Goal: Transaction & Acquisition: Purchase product/service

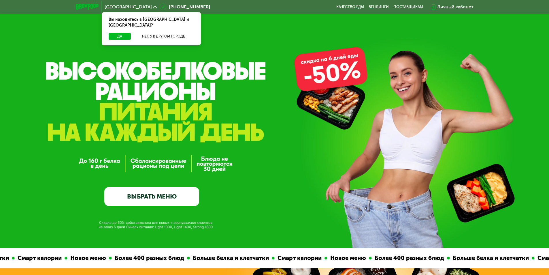
click at [147, 192] on link "ВЫБРАТЬ МЕНЮ" at bounding box center [151, 196] width 95 height 19
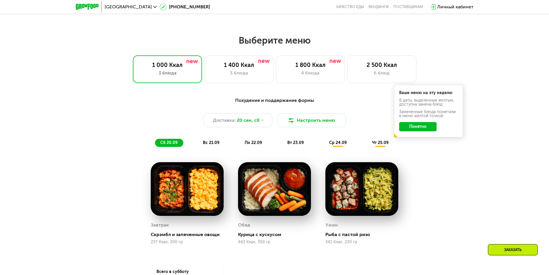
scroll to position [461, 0]
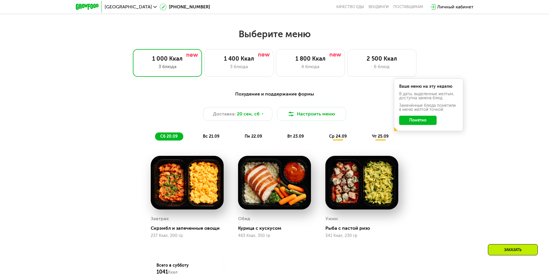
click at [417, 121] on button "Понятно" at bounding box center [417, 120] width 37 height 9
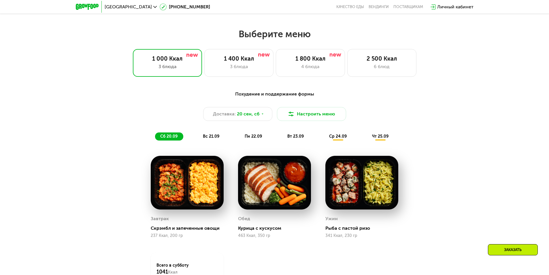
click at [347, 137] on div "ср 24.09" at bounding box center [338, 136] width 29 height 8
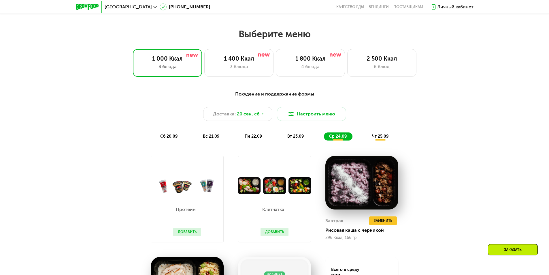
click at [160, 137] on span "сб 20.09" at bounding box center [168, 136] width 17 height 5
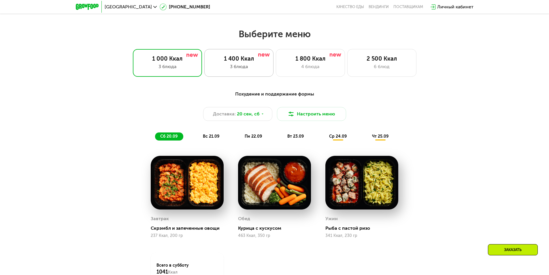
click at [227, 74] on div "1 400 Ккал 3 блюда" at bounding box center [238, 63] width 69 height 28
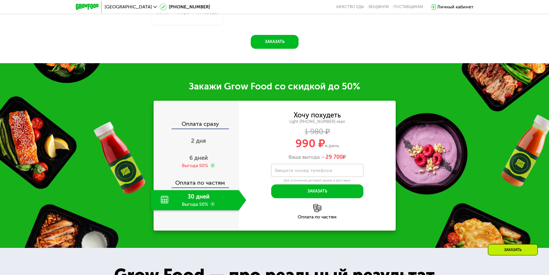
scroll to position [725, 0]
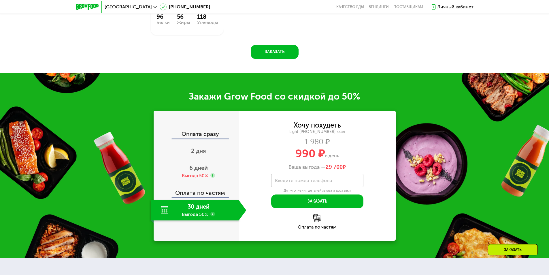
click at [192, 154] on span "2 дня" at bounding box center [198, 150] width 15 height 7
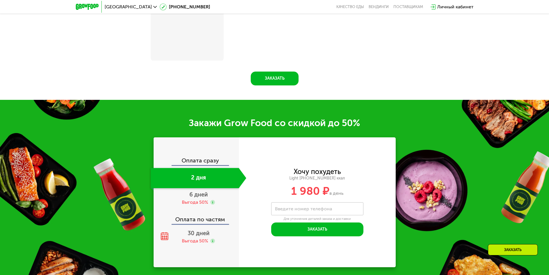
scroll to position [749, 0]
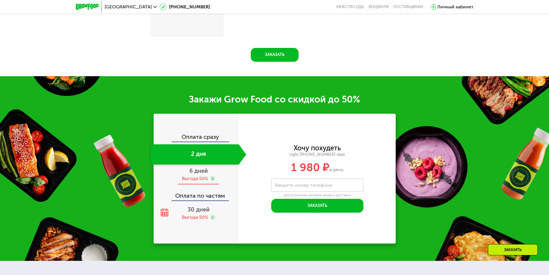
click at [196, 174] on span "6 дней" at bounding box center [198, 170] width 18 height 7
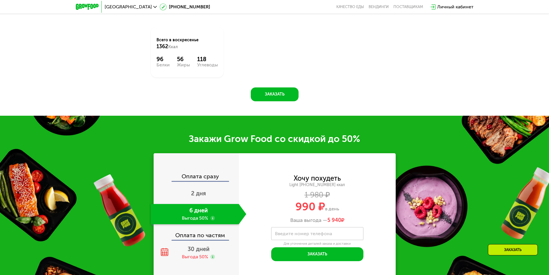
scroll to position [754, 0]
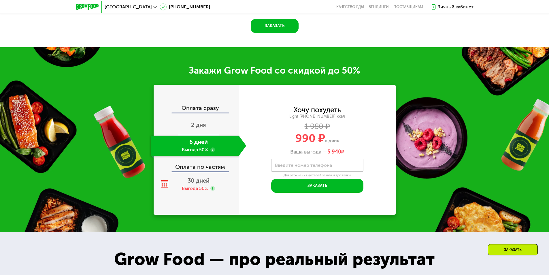
click at [196, 123] on div "2 дня" at bounding box center [199, 125] width 96 height 20
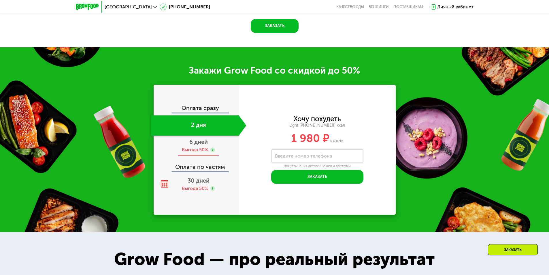
click at [203, 153] on div "Выгода 50%" at bounding box center [195, 149] width 26 height 6
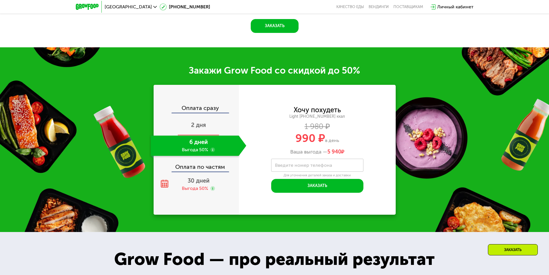
click at [214, 132] on div "2 дня" at bounding box center [199, 125] width 96 height 20
